Goal: Task Accomplishment & Management: Complete application form

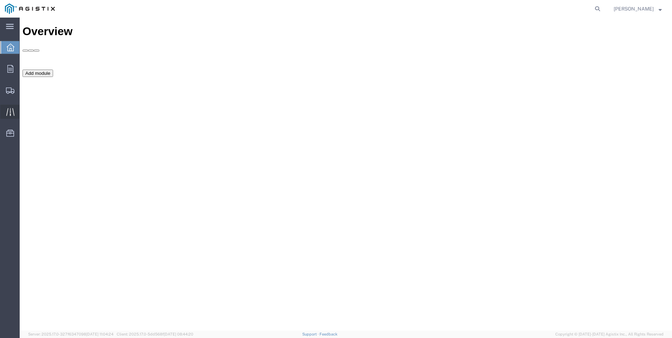
click at [6, 116] on div at bounding box center [10, 112] width 20 height 14
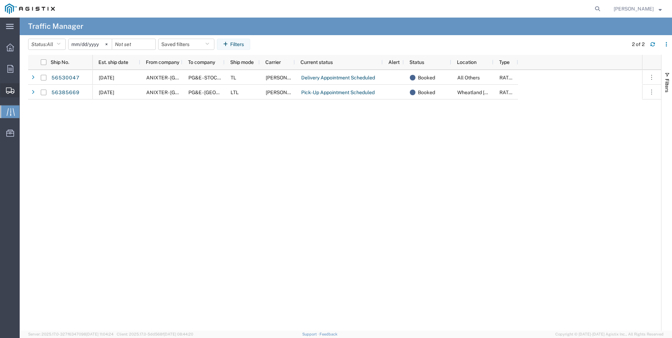
click at [0, 0] on span "Create Shipment" at bounding box center [0, 0] width 0 height 0
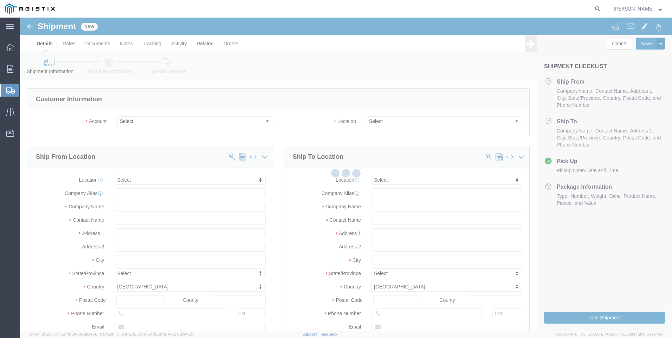
select select
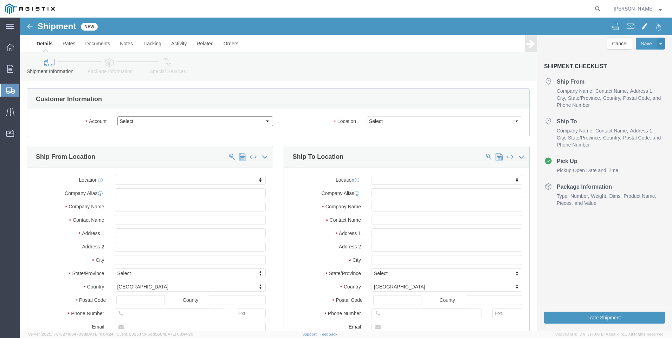
click select "Select Anixter Inc PG&E"
select select "9596"
click select "Select Anixter Inc PG&E"
select select
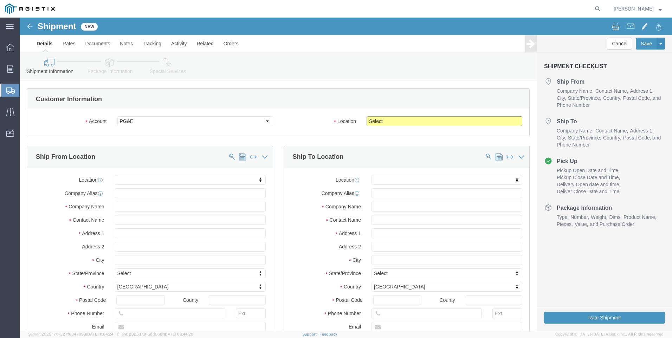
click select "Select All Others [GEOGRAPHIC_DATA] [GEOGRAPHIC_DATA] [GEOGRAPHIC_DATA] [GEOGRA…"
select select "23082"
click select "Select All Others [GEOGRAPHIC_DATA] [GEOGRAPHIC_DATA] [GEOGRAPHIC_DATA] [GEOGRA…"
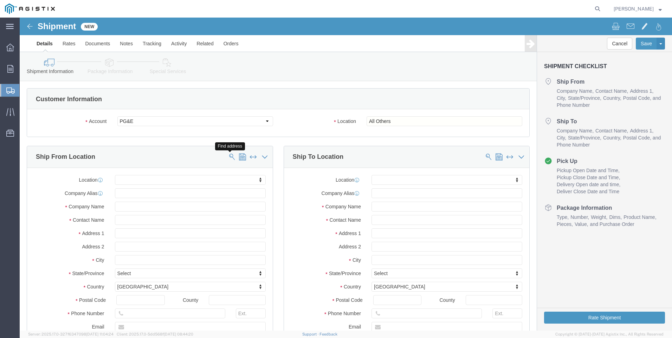
click span
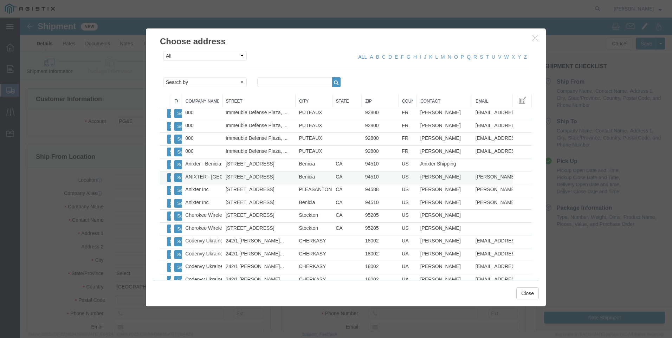
click button "Select"
select select "CA"
click button "Close"
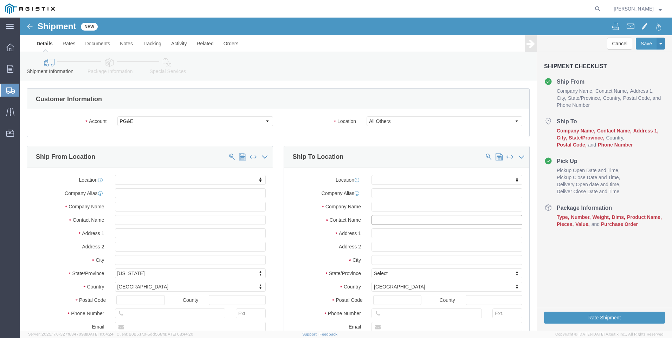
click input "text"
type input "stockton"
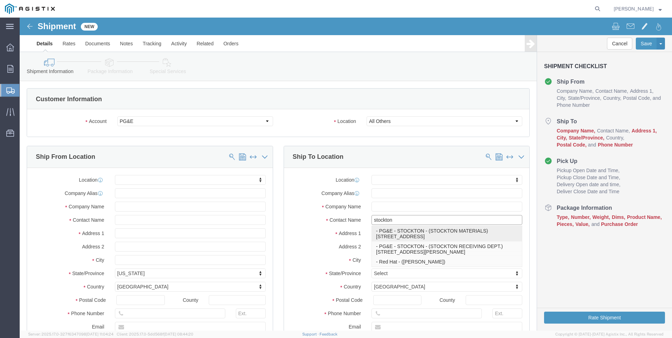
click p "- PG&E - STOCKTON - (STOCKTON MATERIALS) [STREET_ADDRESS]"
select select "CA"
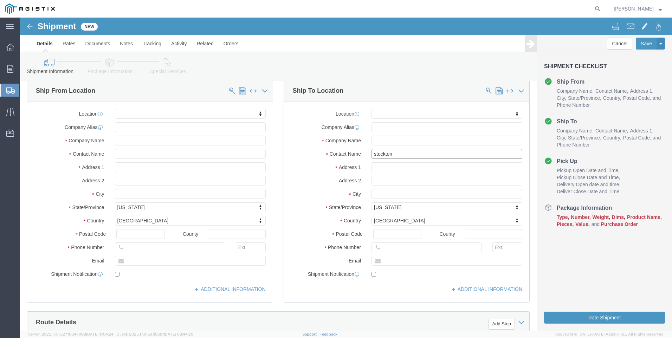
scroll to position [70, 0]
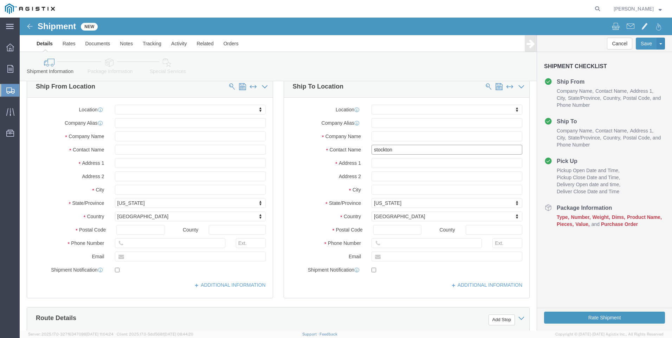
type input "STOCKTON MATERIALS"
click input "text"
type input "[PHONE_NUMBER]"
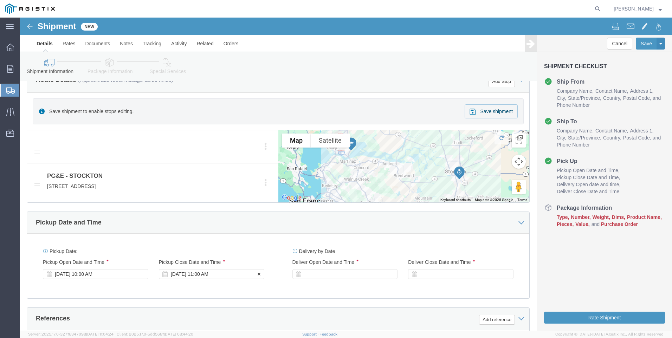
scroll to position [316, 0]
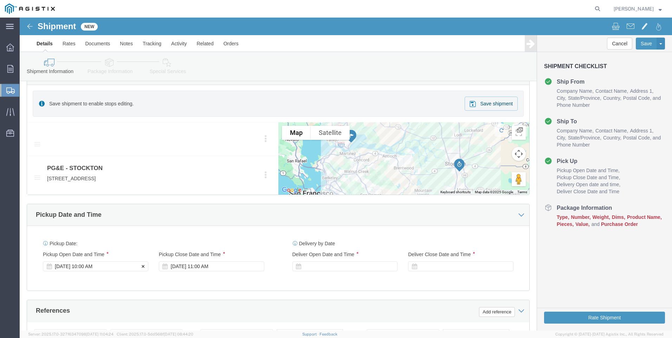
click div "[DATE] 10:00 AM"
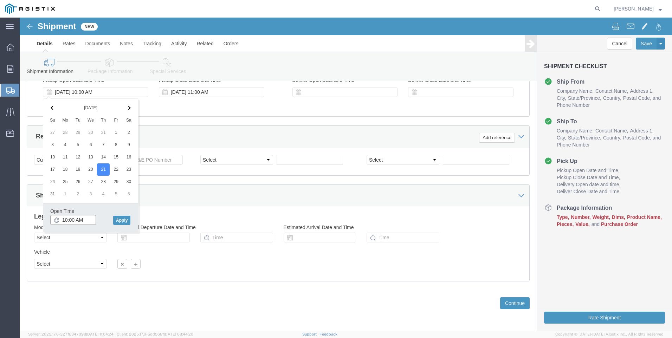
click input "10:00 AM"
type input "8:00 AM"
click button "Apply"
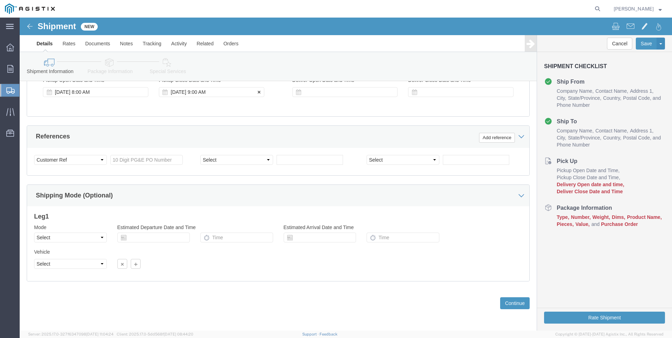
click div "[DATE] 9:00 AM"
type input "3:00 PM"
click button "Apply"
click div
click input "4:00 PM"
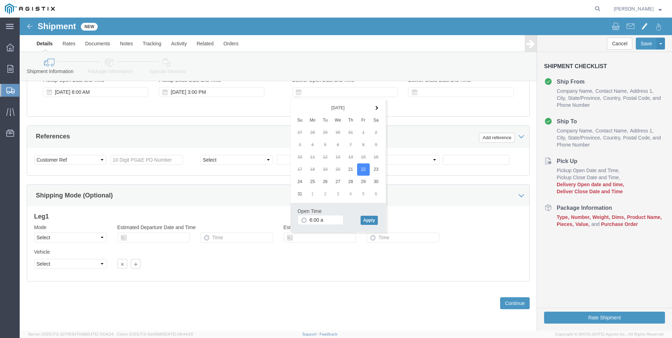
type input "6:00 AM"
click button "Apply"
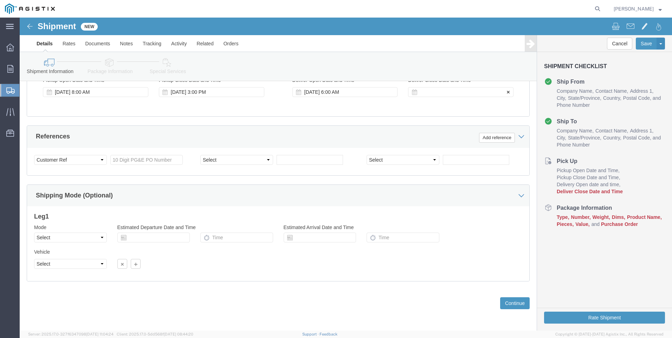
click div
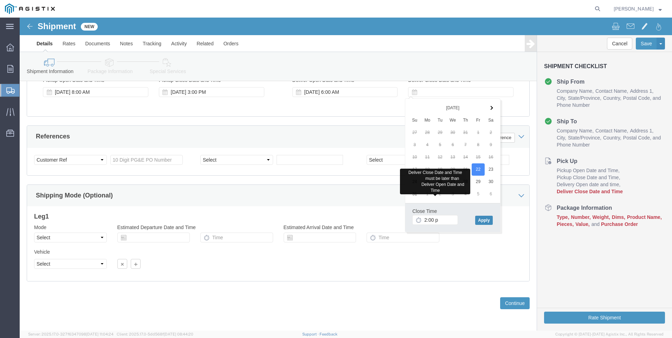
type input "2:00 PM"
click button "Apply"
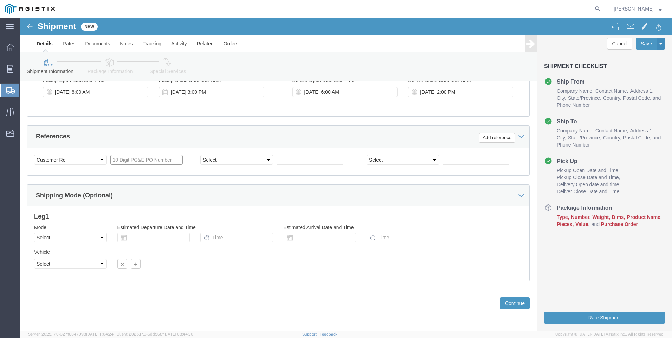
click input "text"
type input "3501401027"
click button "Continue"
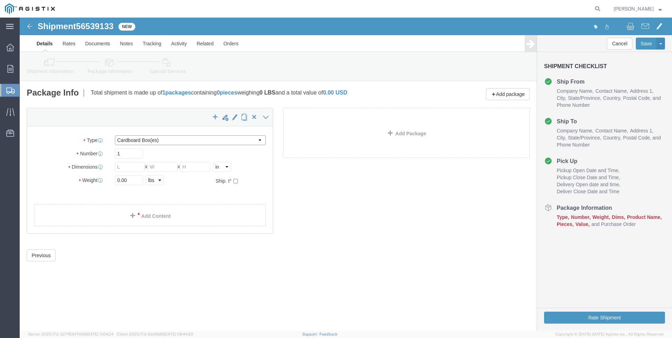
click select "Select Bulk Bundle(s) Cardboard Box(es) Carton(s) Crate(s) Drum(s) (Fiberboard)…"
select select "POST"
click select "Select Bulk Bundle(s) Cardboard Box(es) Carton(s) Crate(s) Drum(s) (Fiberboard)…"
click div
click input "text"
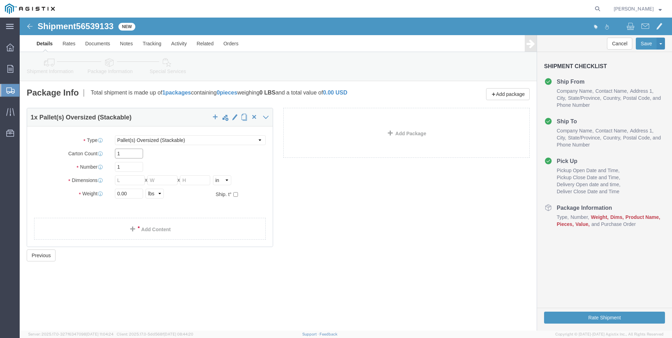
type input "1"
type input "8"
type input "124"
type input "56"
type input "48"
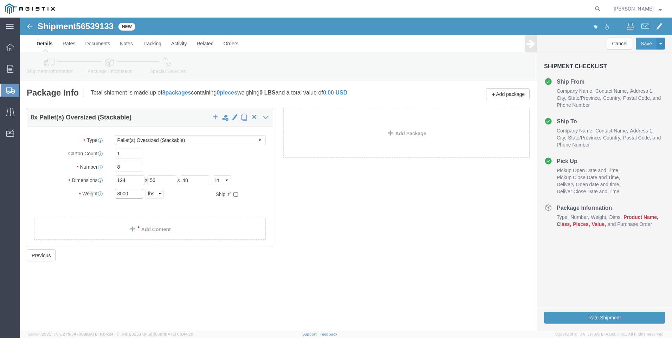
type input "8000"
click link "Add Content"
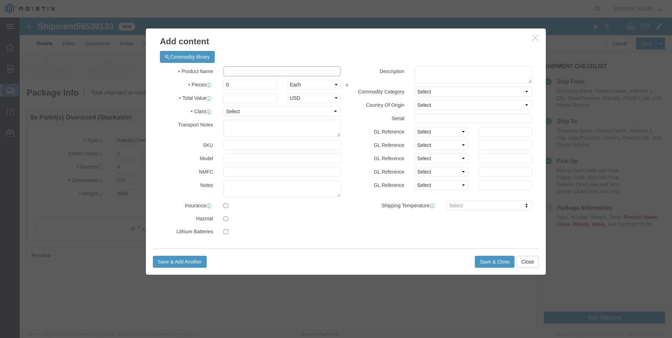
click input "text"
type input "m"
type input "M343981-R"
type input "8"
type input "195000"
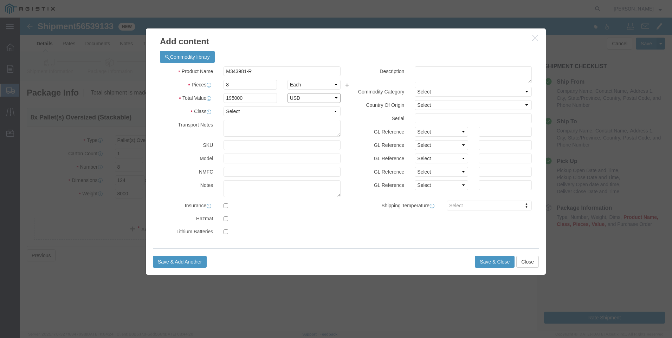
select select "USD"
select select "70"
type textarea "MUST BE A FLATBED"
click textarea
type textarea "VIPERS, RE-WORKED"
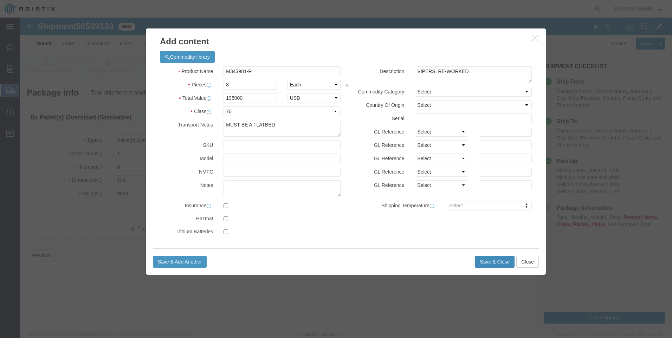
click button "Save & Close"
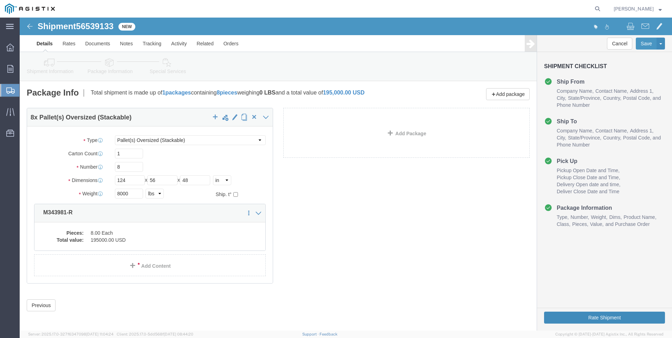
click button "Rate Shipment"
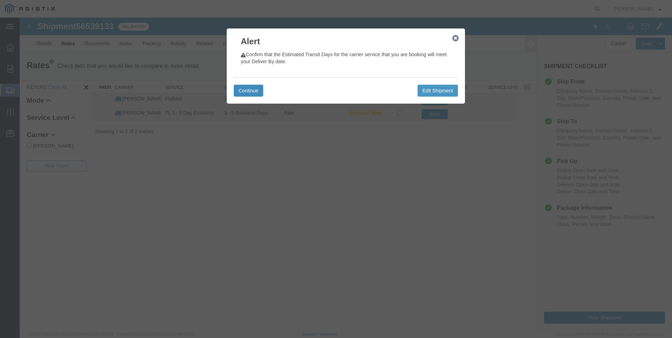
click at [250, 90] on button "Continue" at bounding box center [249, 91] width 30 height 12
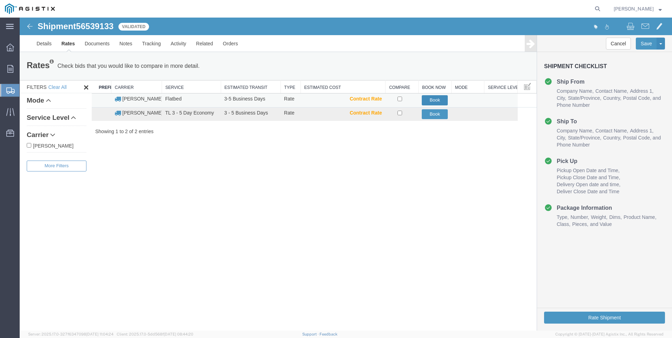
click at [429, 101] on button "Book" at bounding box center [435, 100] width 26 height 10
